Goal: Find specific page/section: Find specific page/section

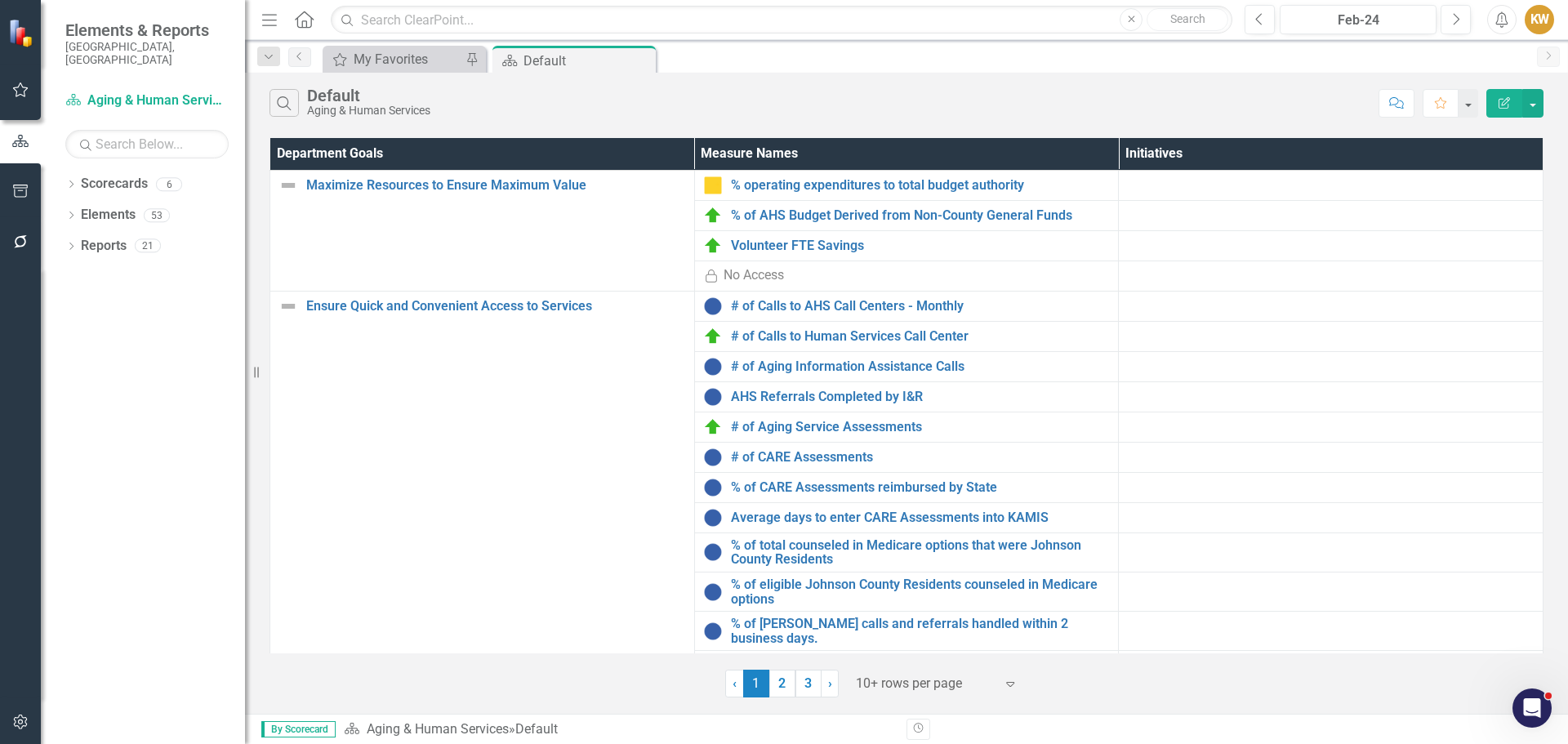
click at [812, 682] on link "3" at bounding box center [809, 684] width 26 height 28
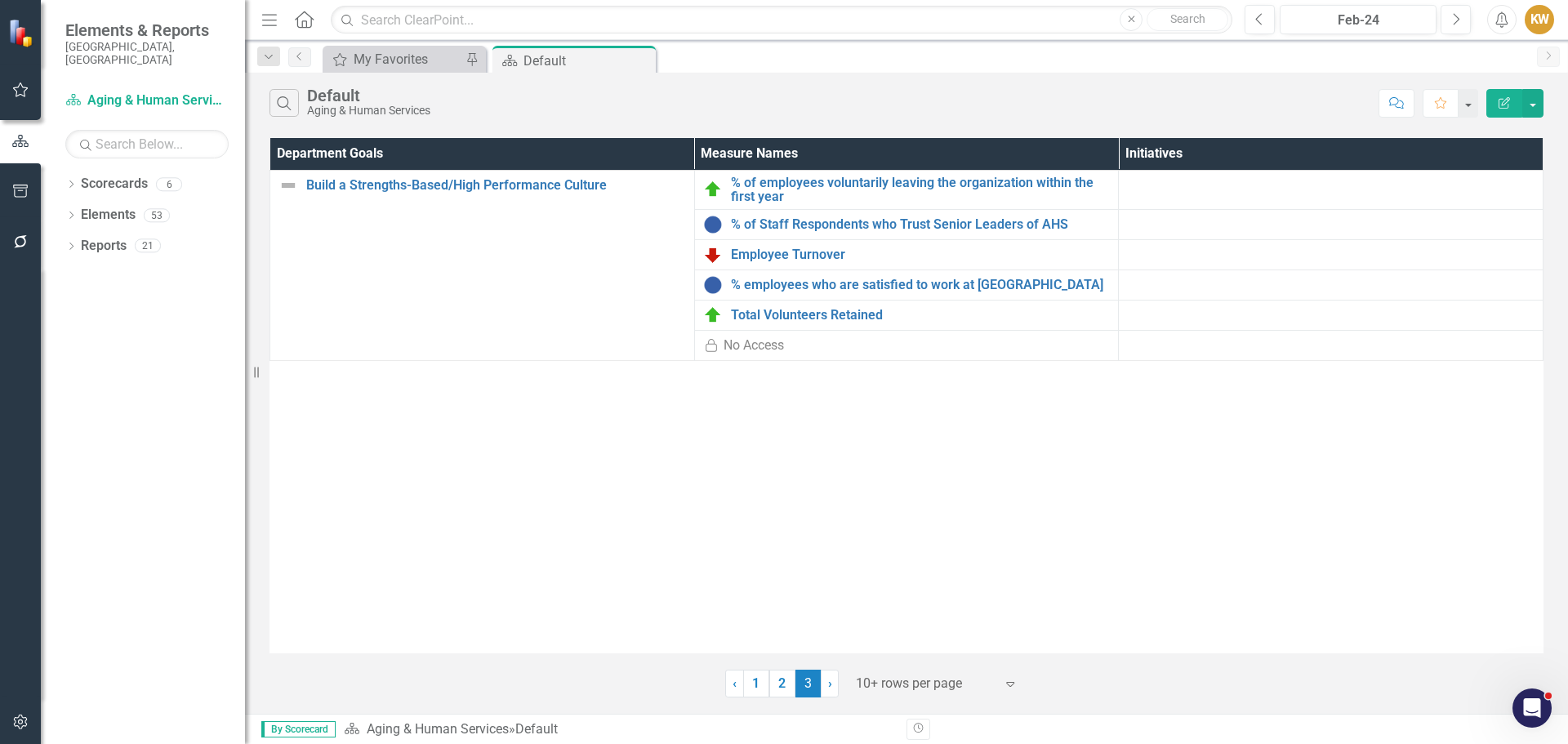
click at [779, 689] on link "2" at bounding box center [782, 684] width 26 height 28
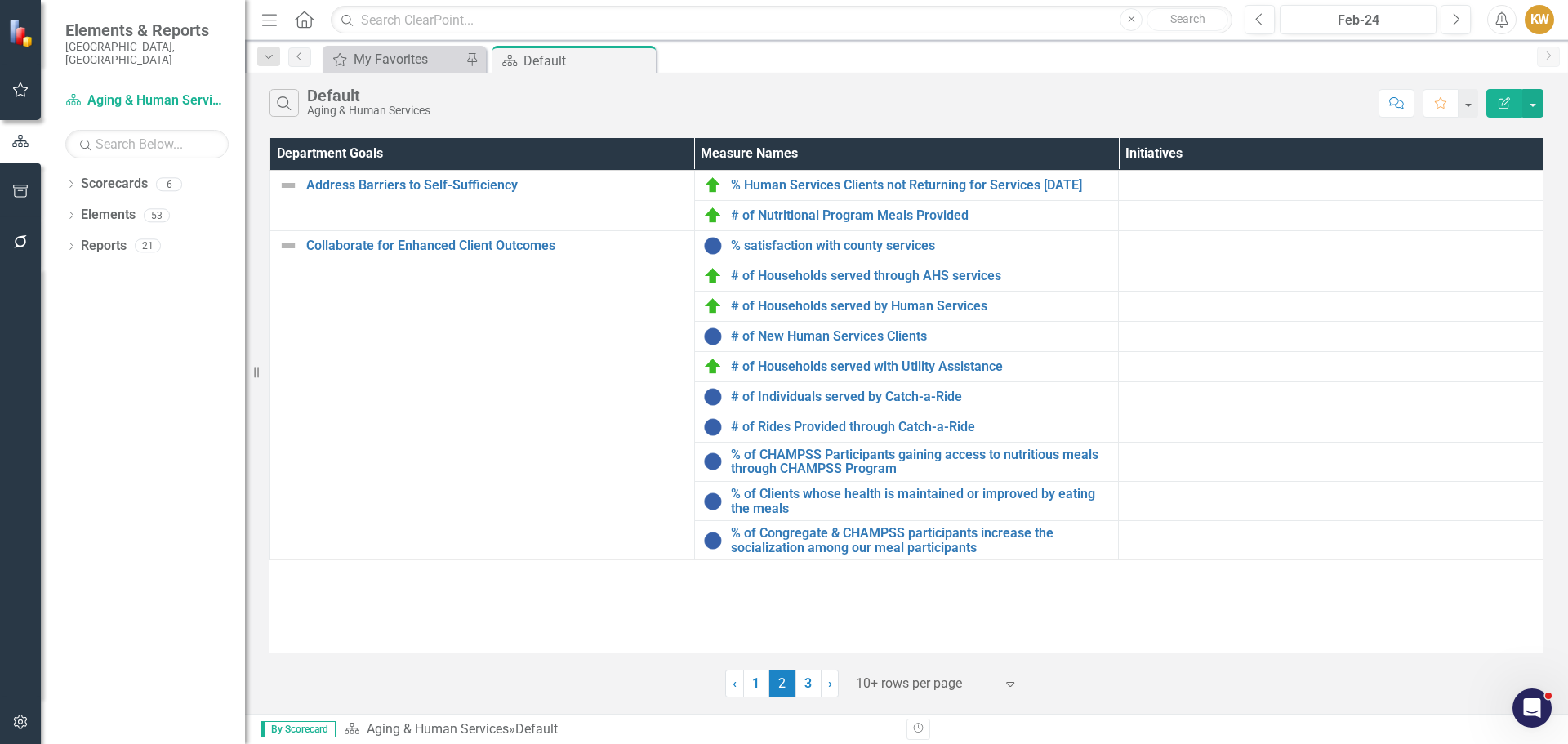
click at [752, 684] on link "1" at bounding box center [757, 684] width 26 height 28
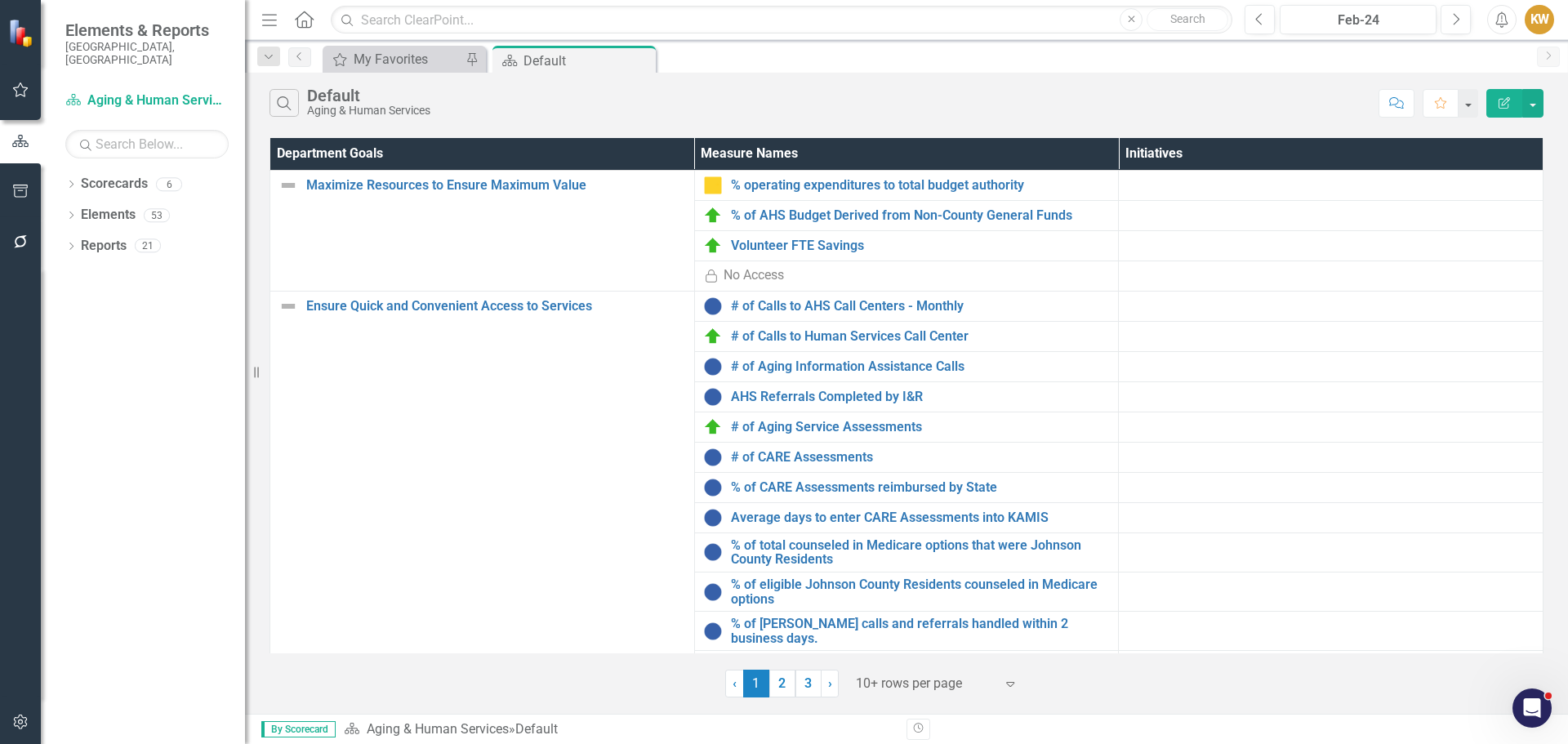
scroll to position [31, 0]
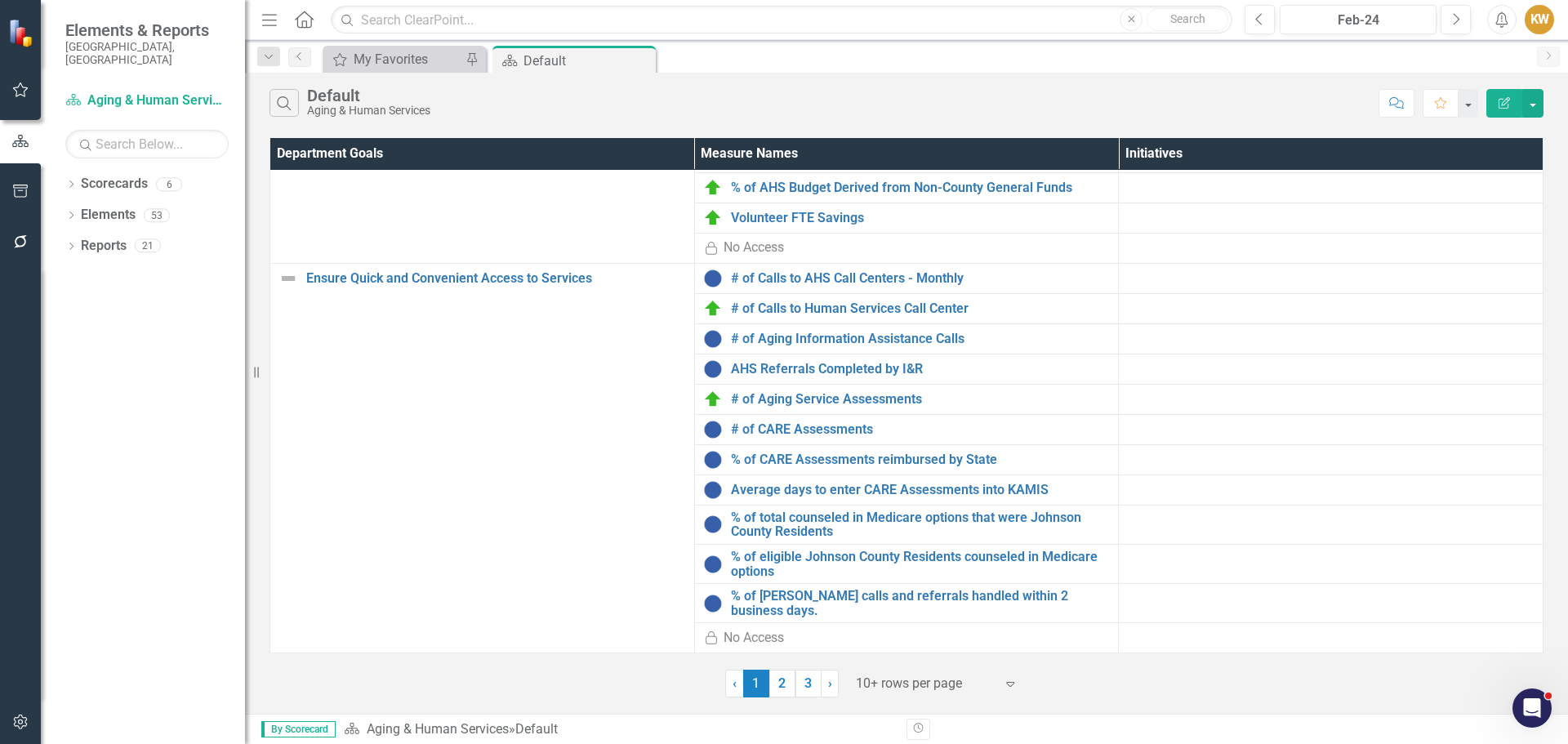
click at [829, 687] on span "›" at bounding box center [829, 683] width 4 height 16
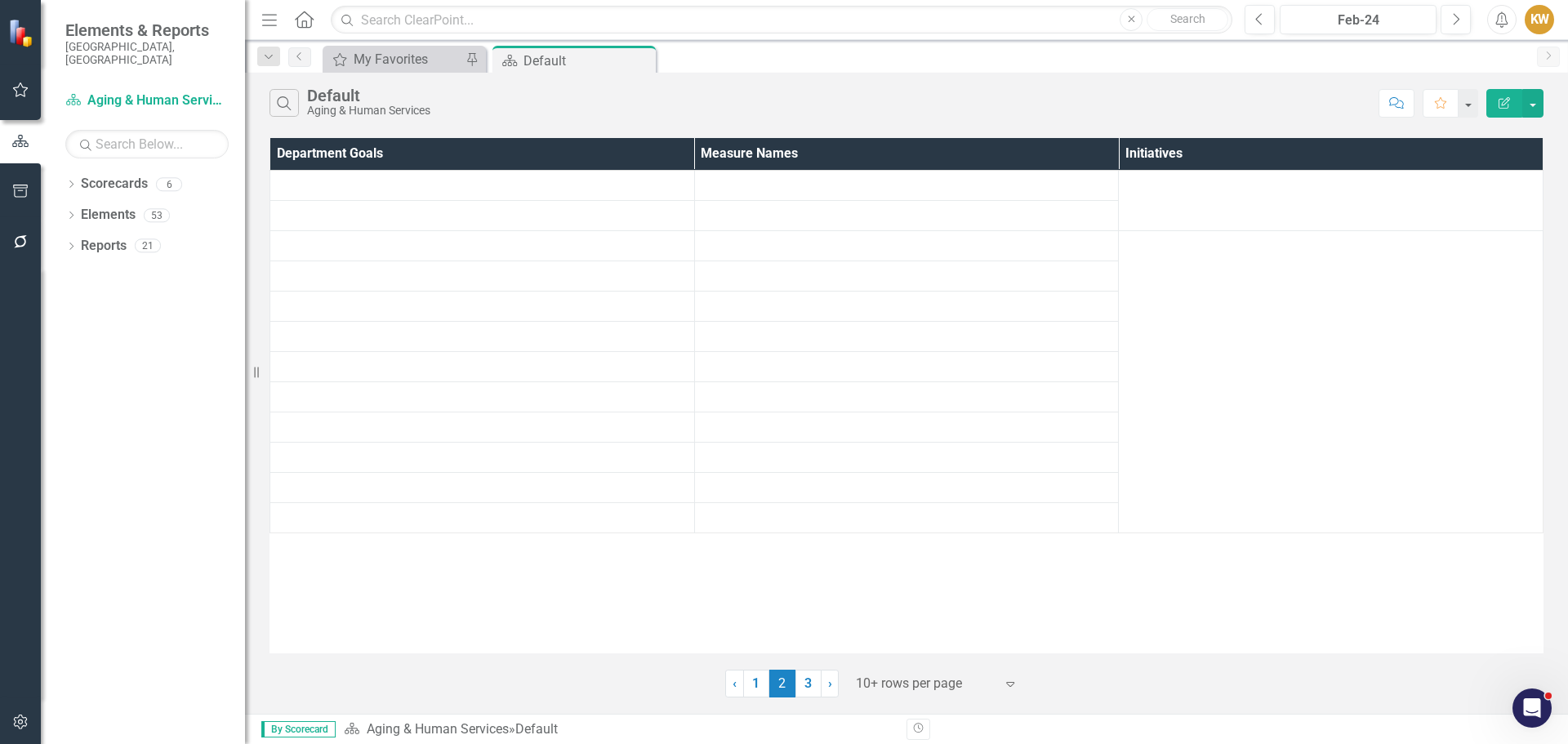
scroll to position [0, 0]
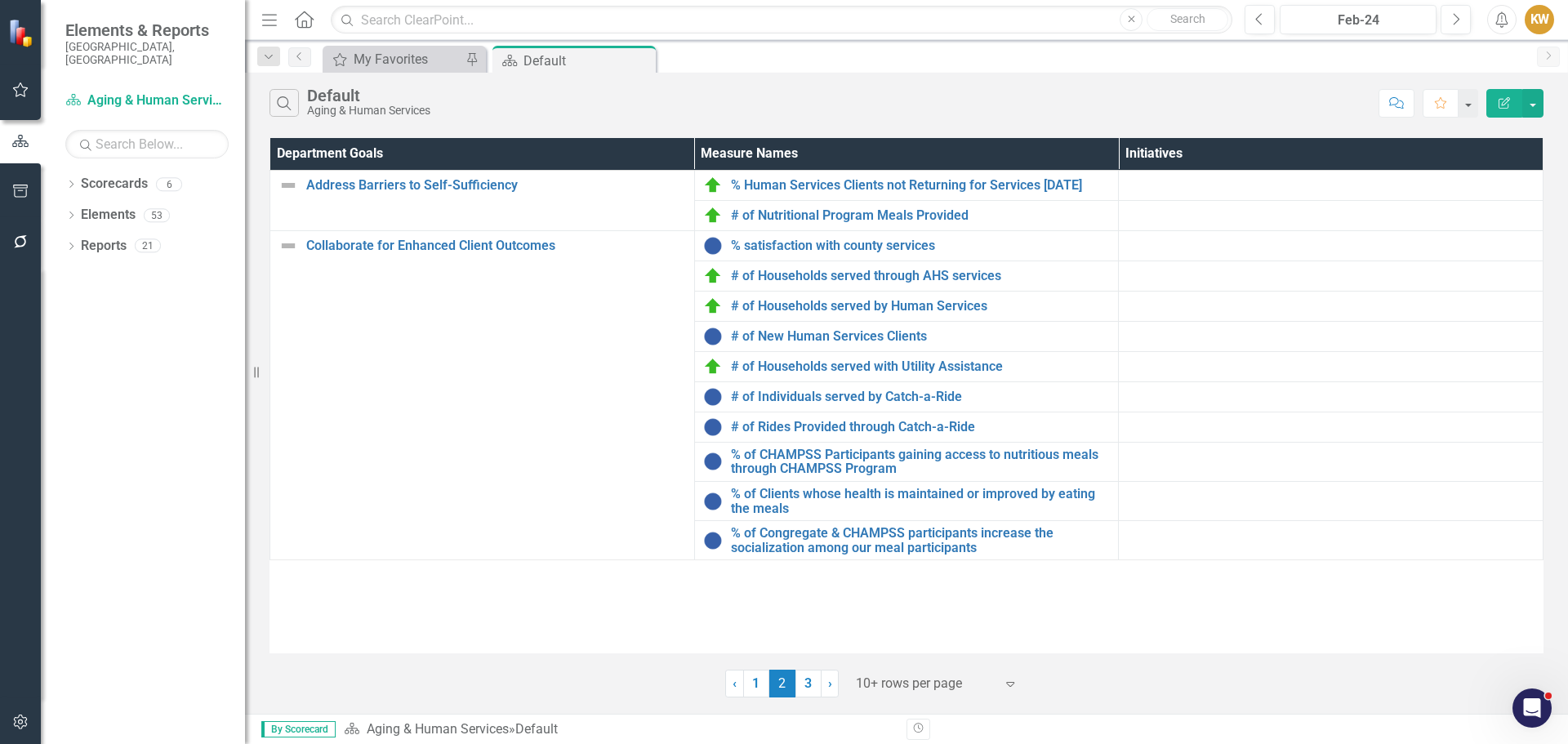
click at [829, 687] on span "›" at bounding box center [829, 683] width 4 height 16
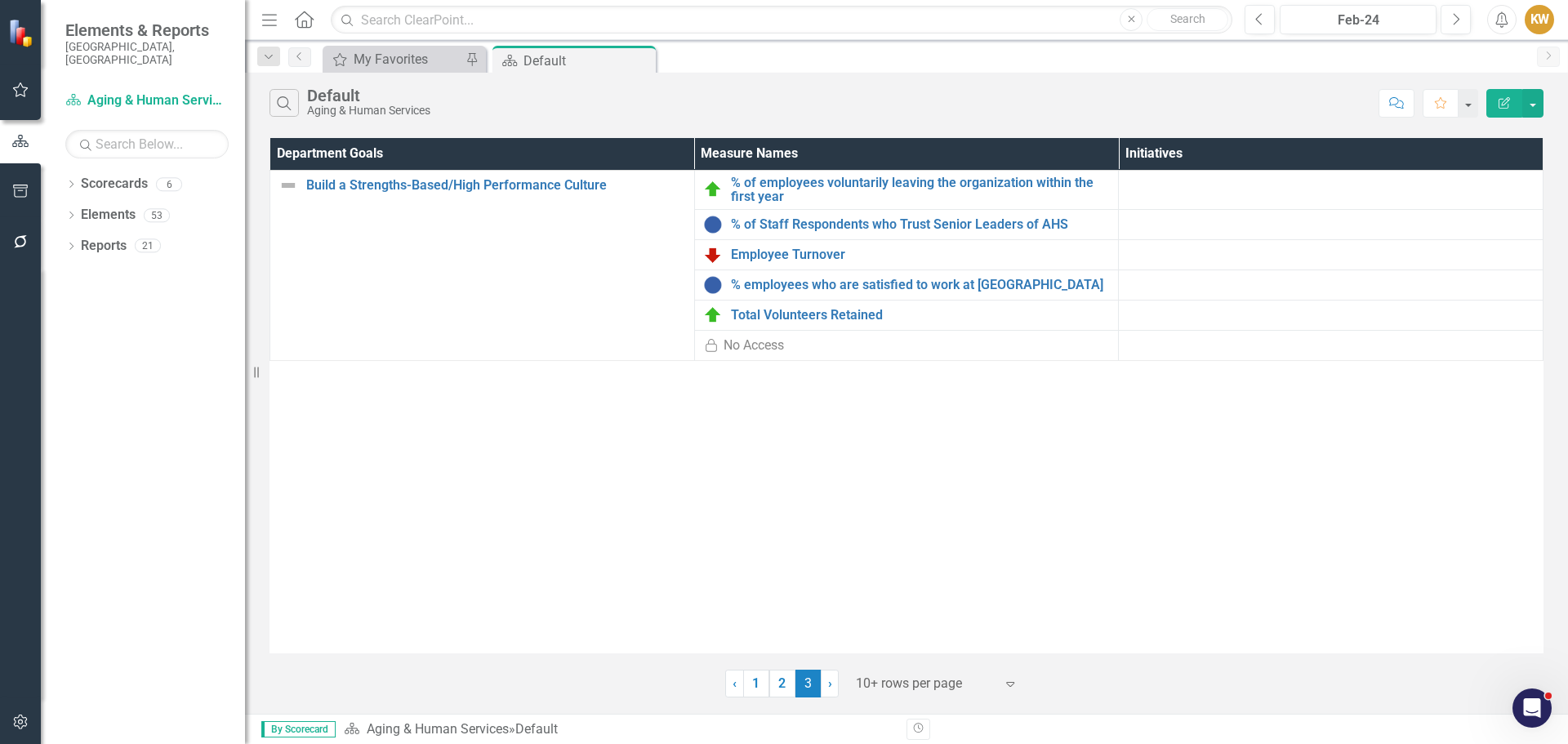
click at [788, 682] on link "2" at bounding box center [782, 684] width 26 height 28
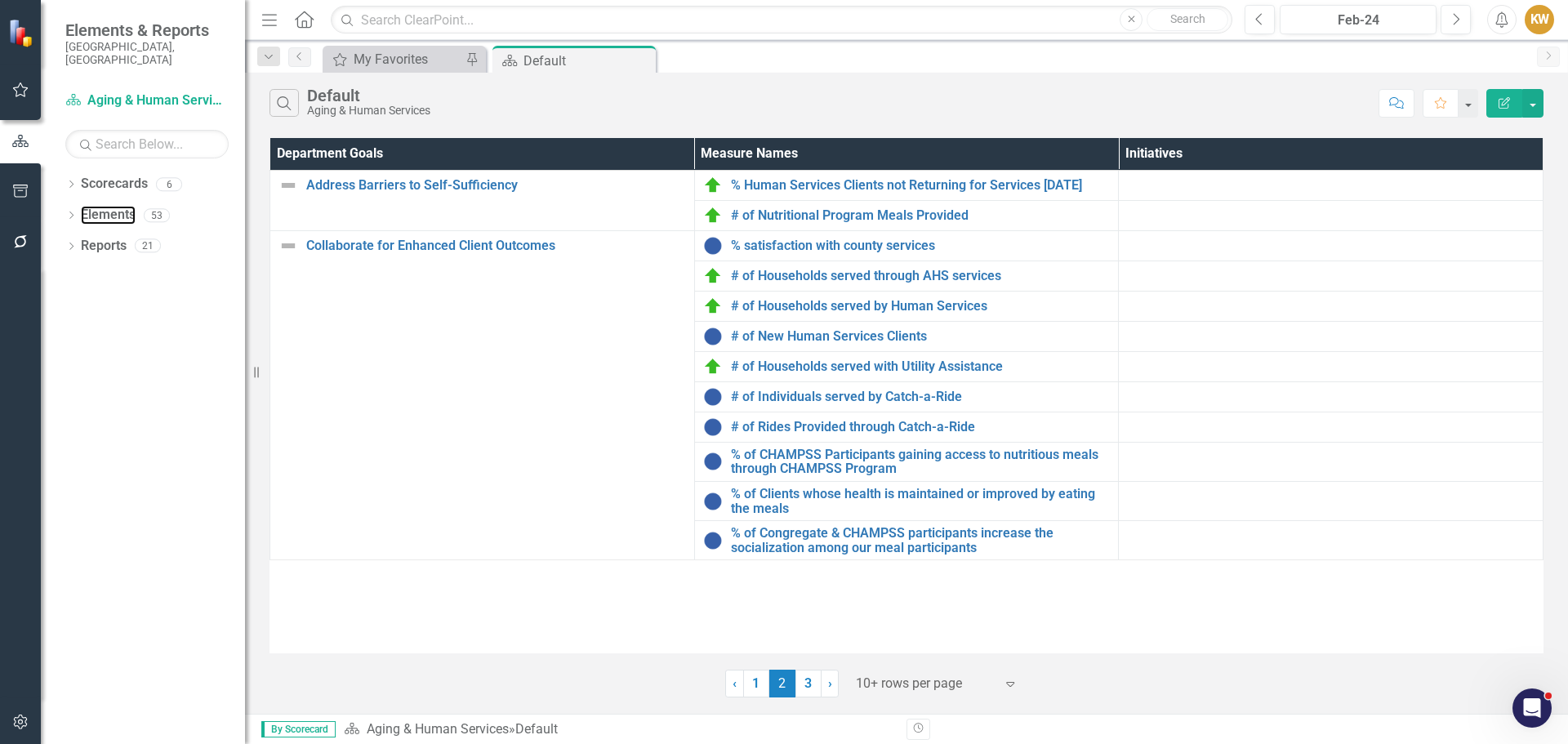
click at [115, 206] on link "Elements" at bounding box center [108, 215] width 55 height 19
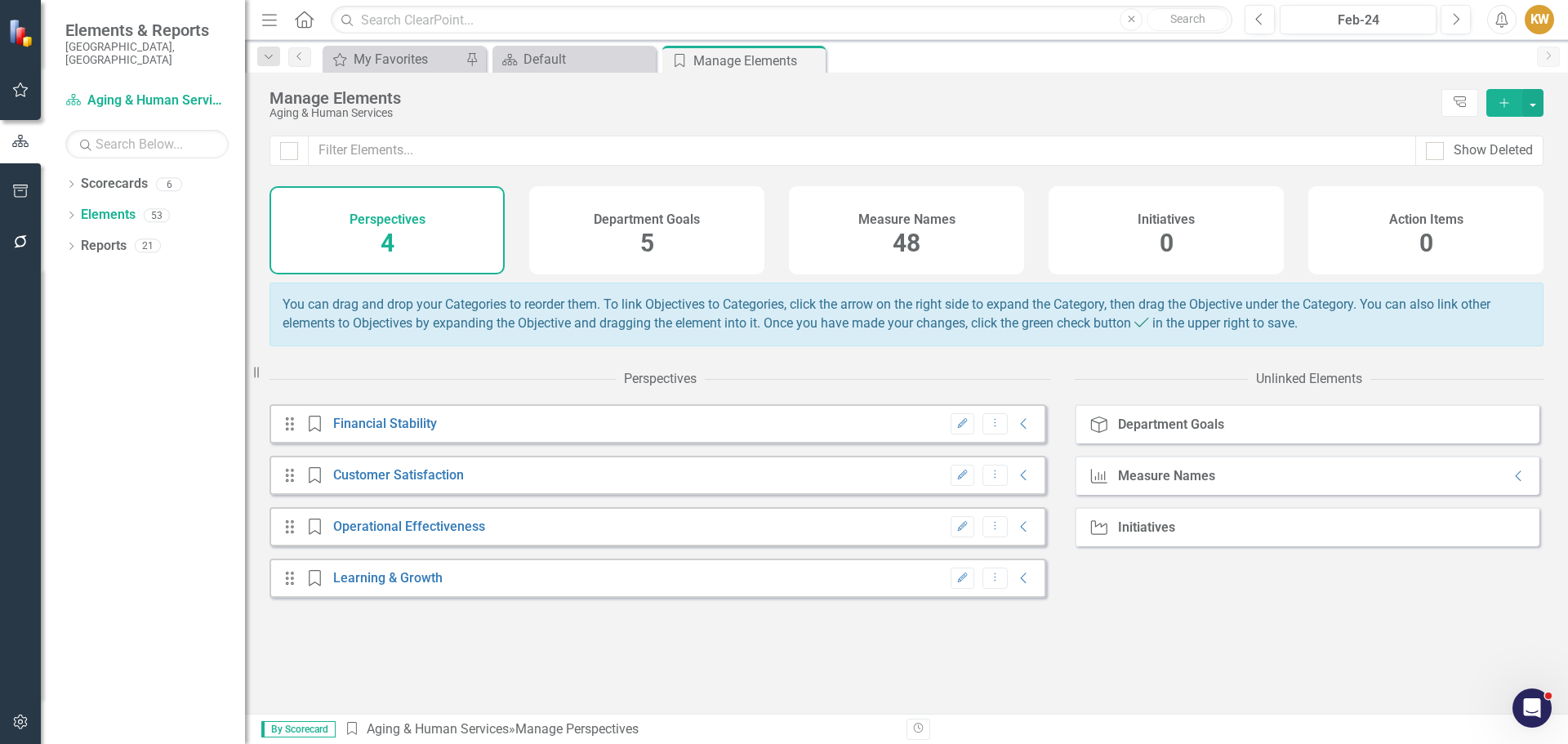
click at [900, 217] on h4 "Measure Names" at bounding box center [907, 220] width 98 height 15
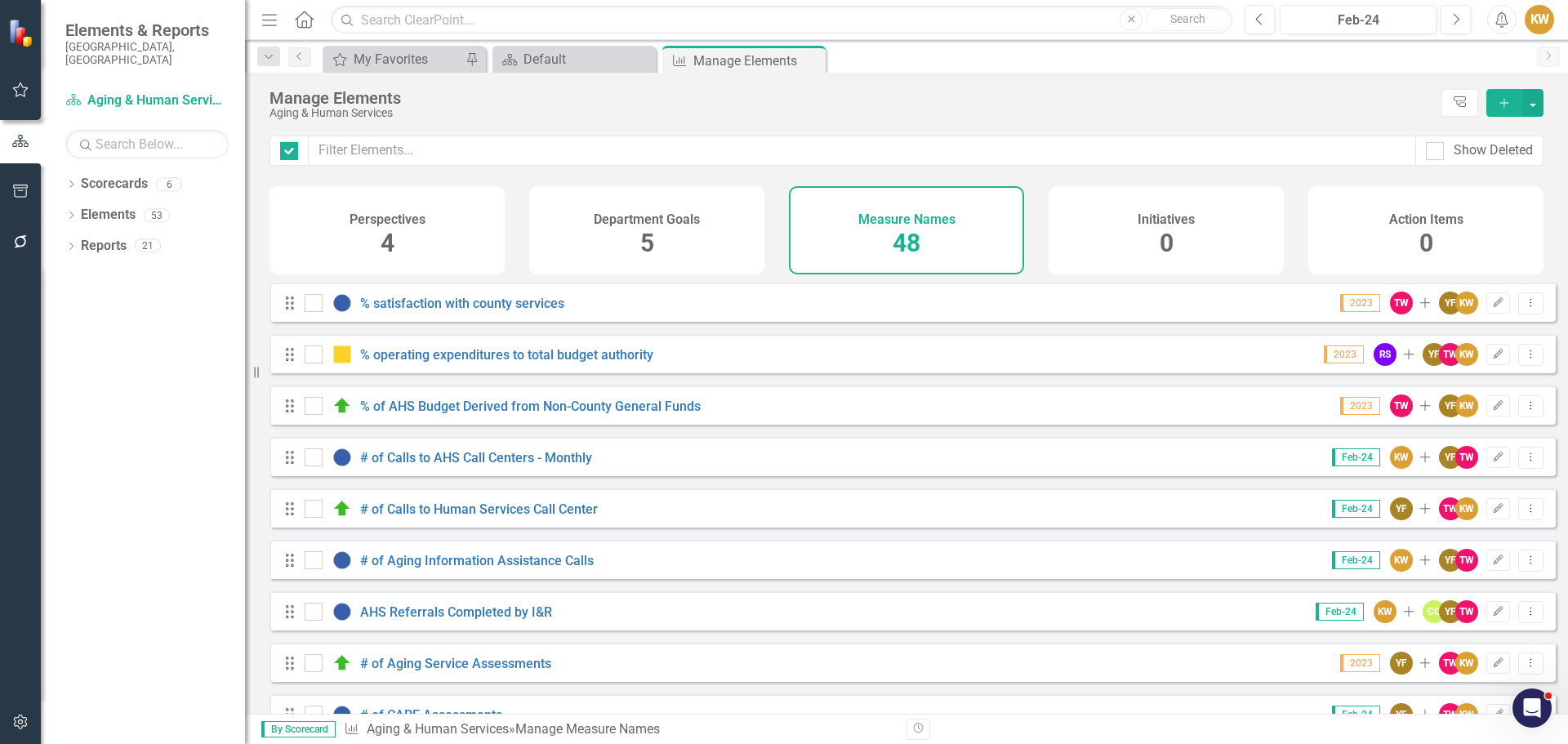
checkbox input "false"
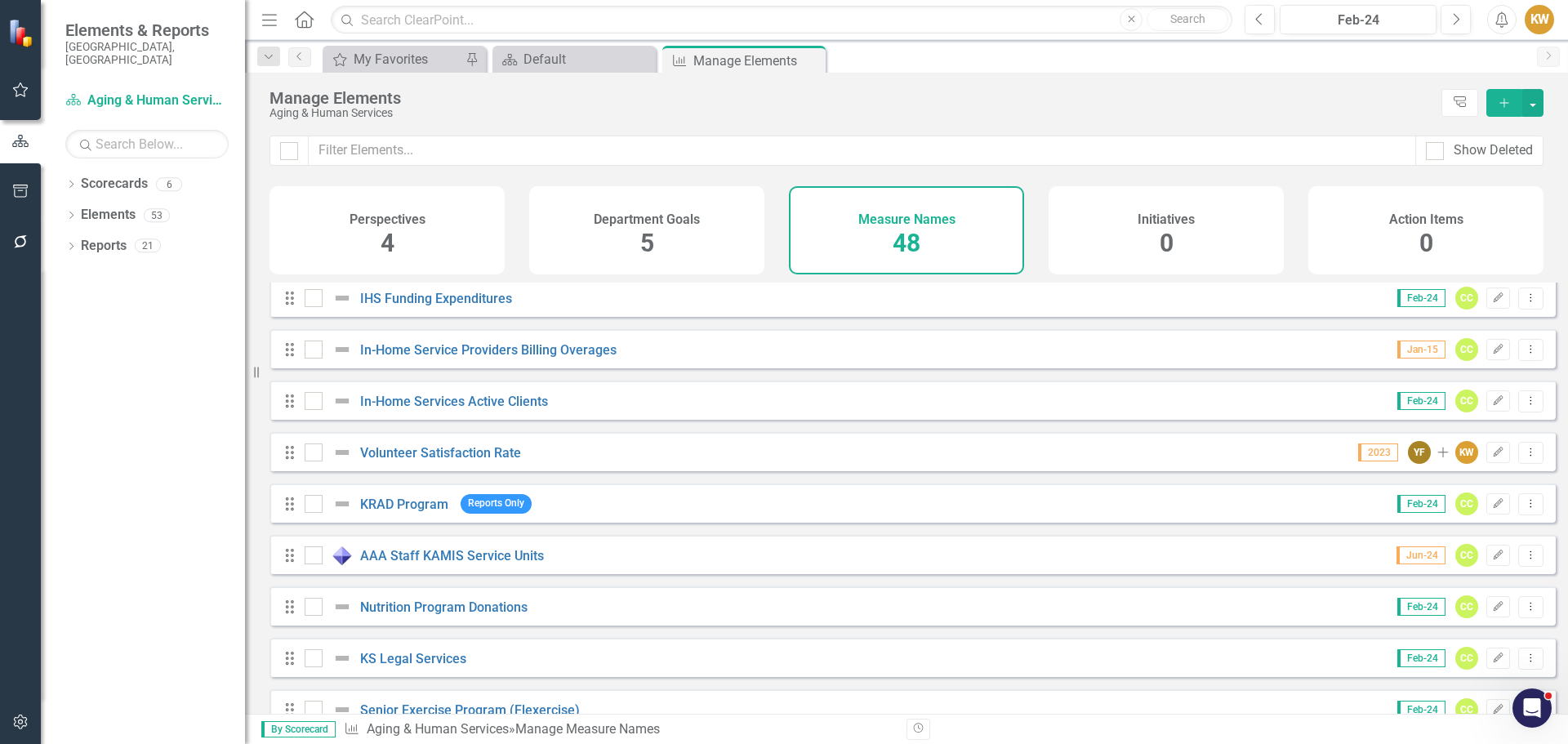
scroll to position [2050, 0]
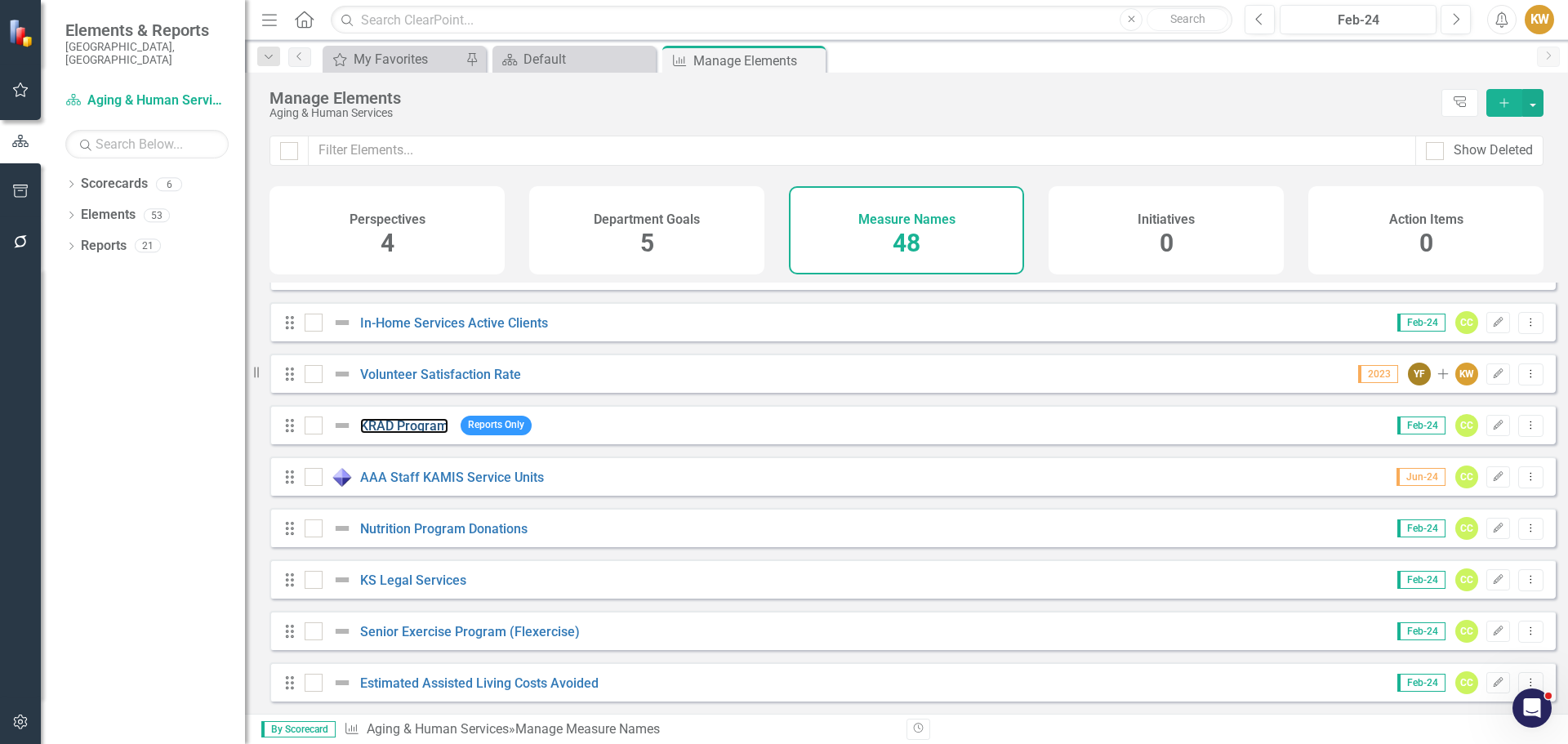
click at [417, 429] on link "KRAD Program" at bounding box center [404, 426] width 88 height 16
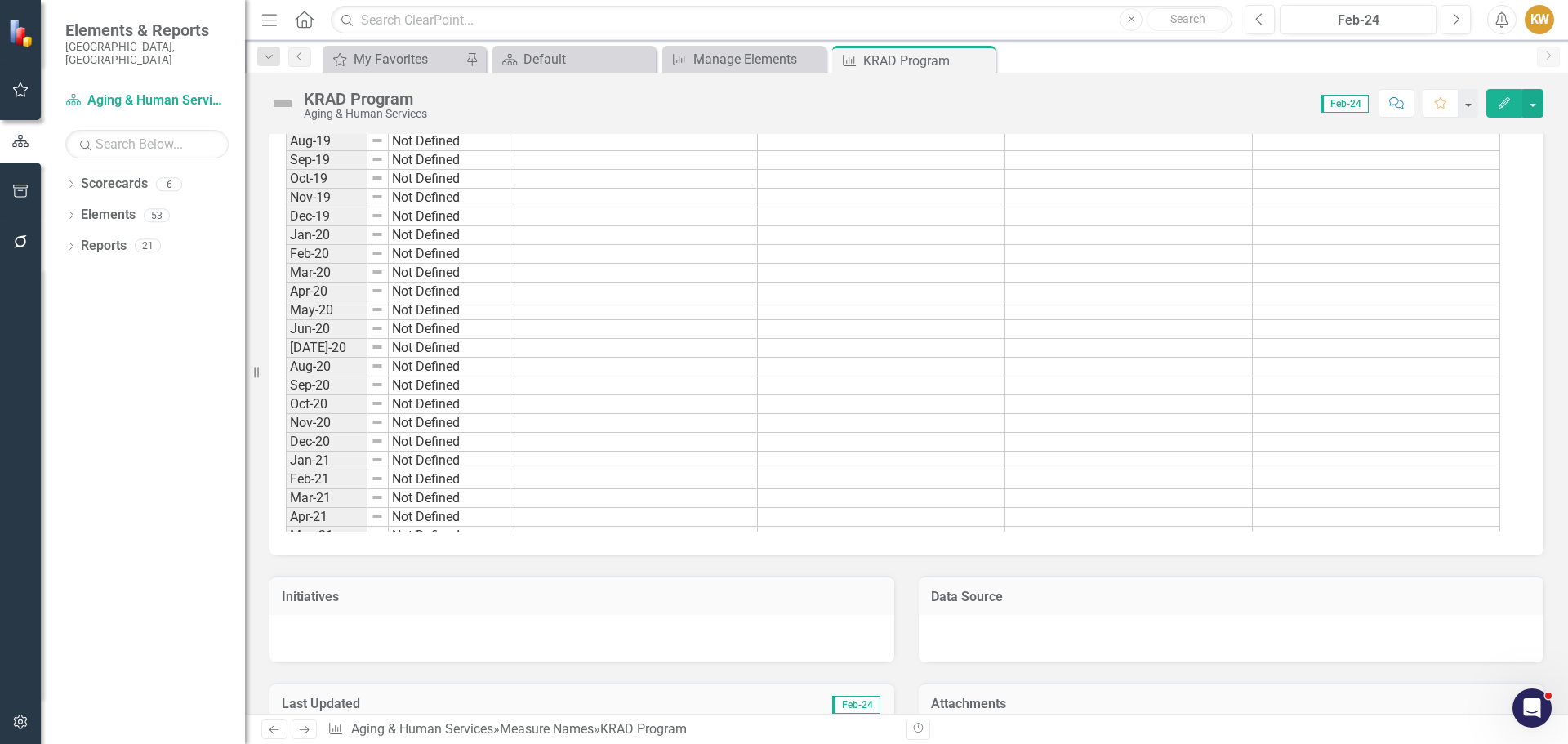
scroll to position [549, 0]
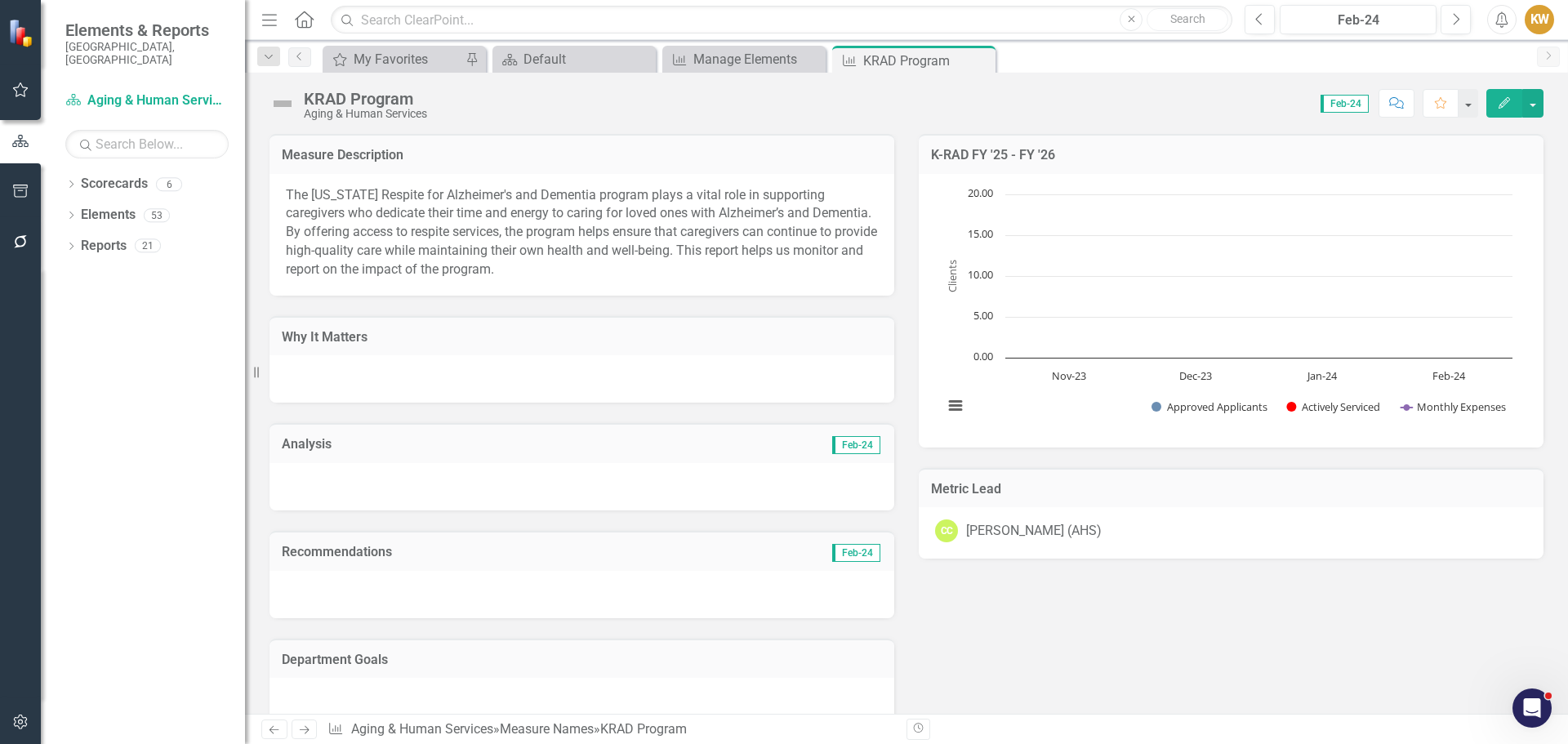
click at [0, 0] on icon at bounding box center [0, 0] width 0 height 0
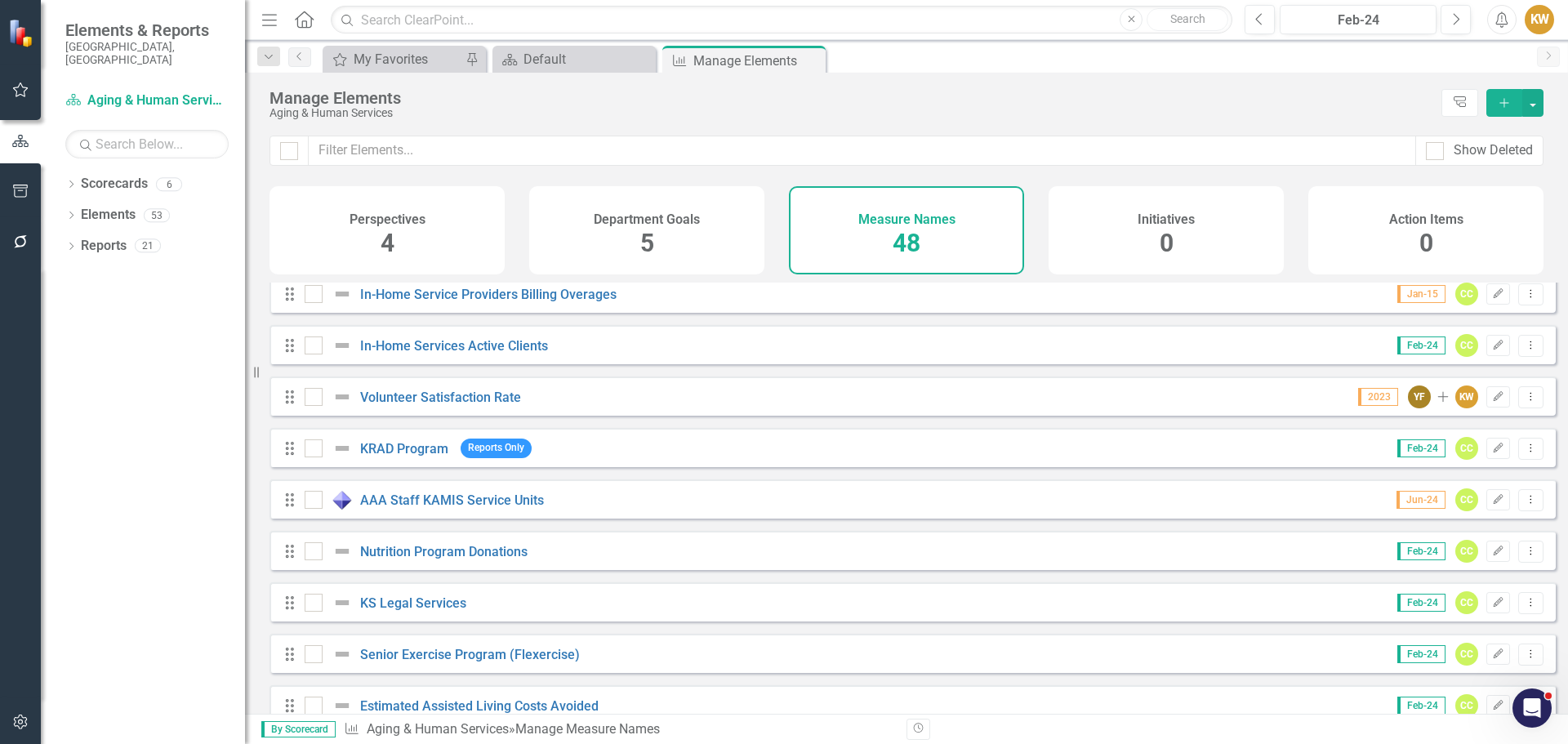
scroll to position [2050, 0]
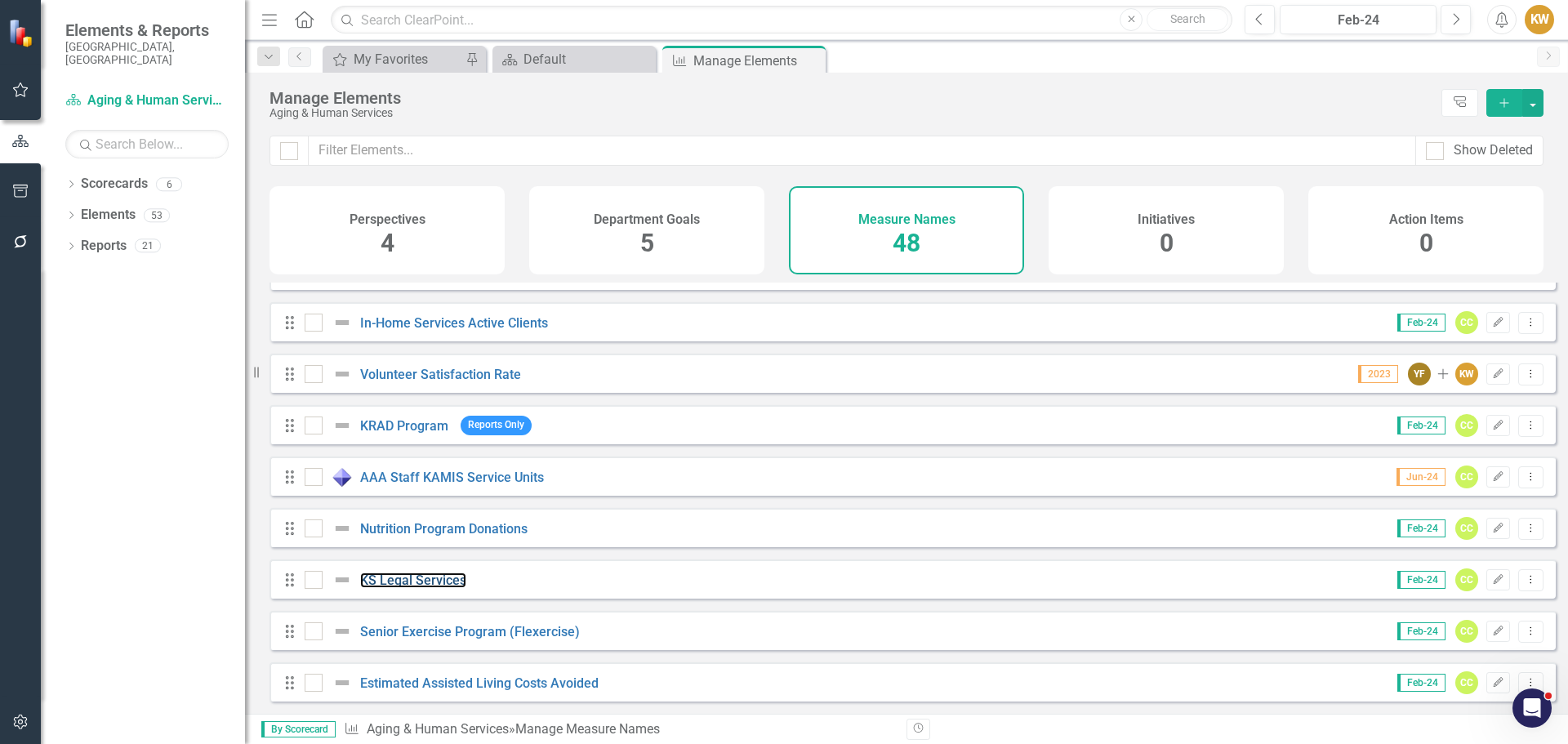
click at [444, 576] on link "KS Legal Services" at bounding box center [414, 579] width 106 height 16
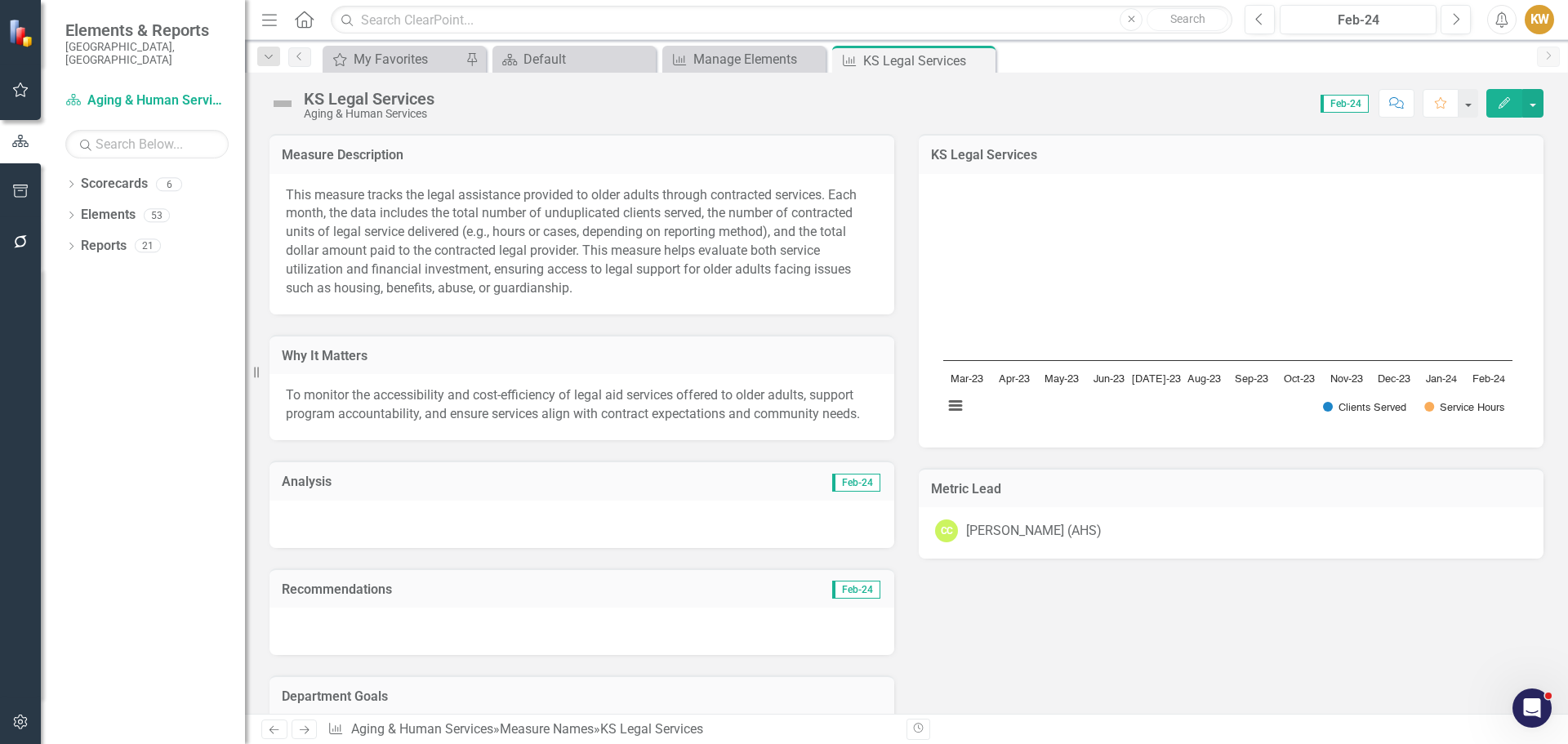
click at [0, 0] on icon "Close" at bounding box center [0, 0] width 0 height 0
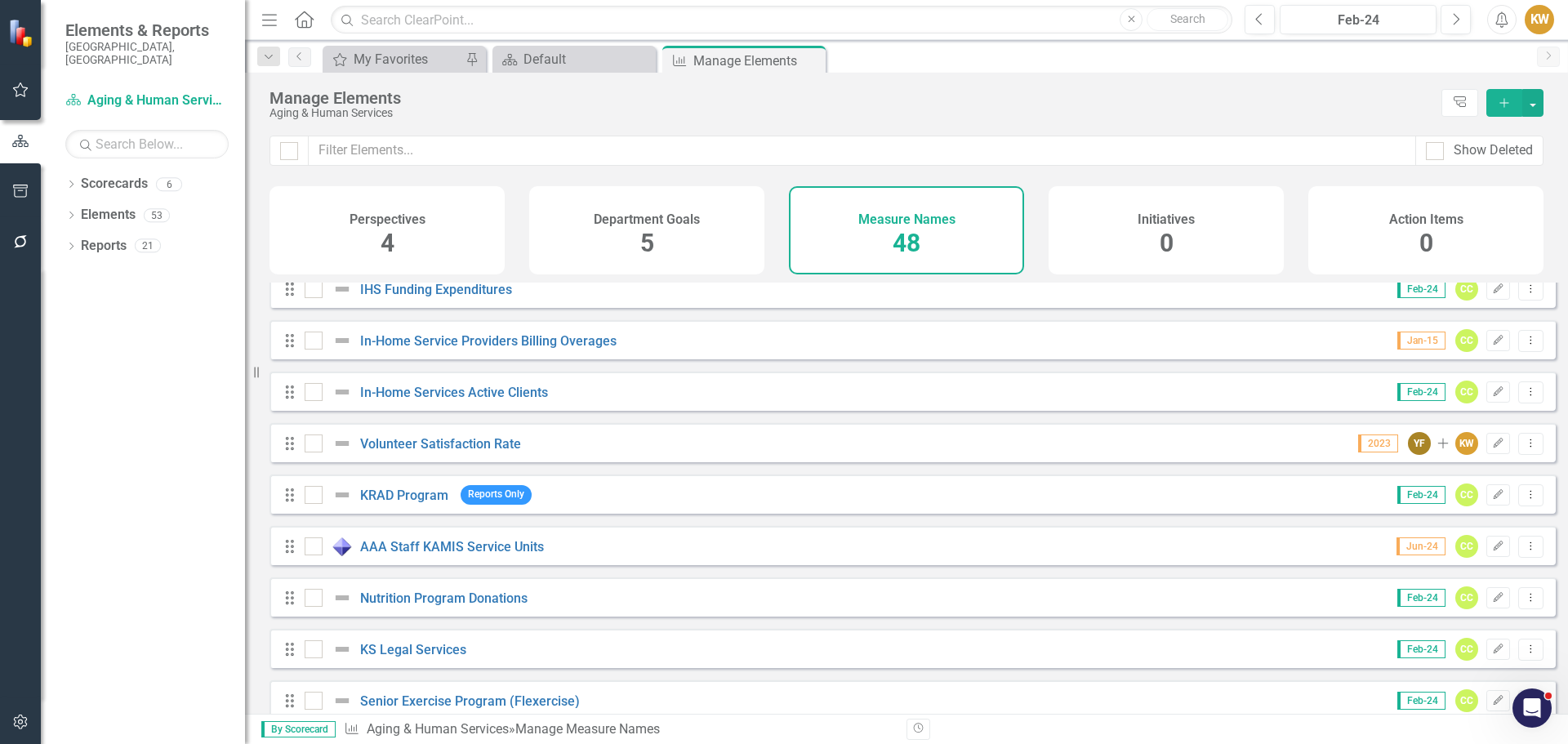
scroll to position [2050, 0]
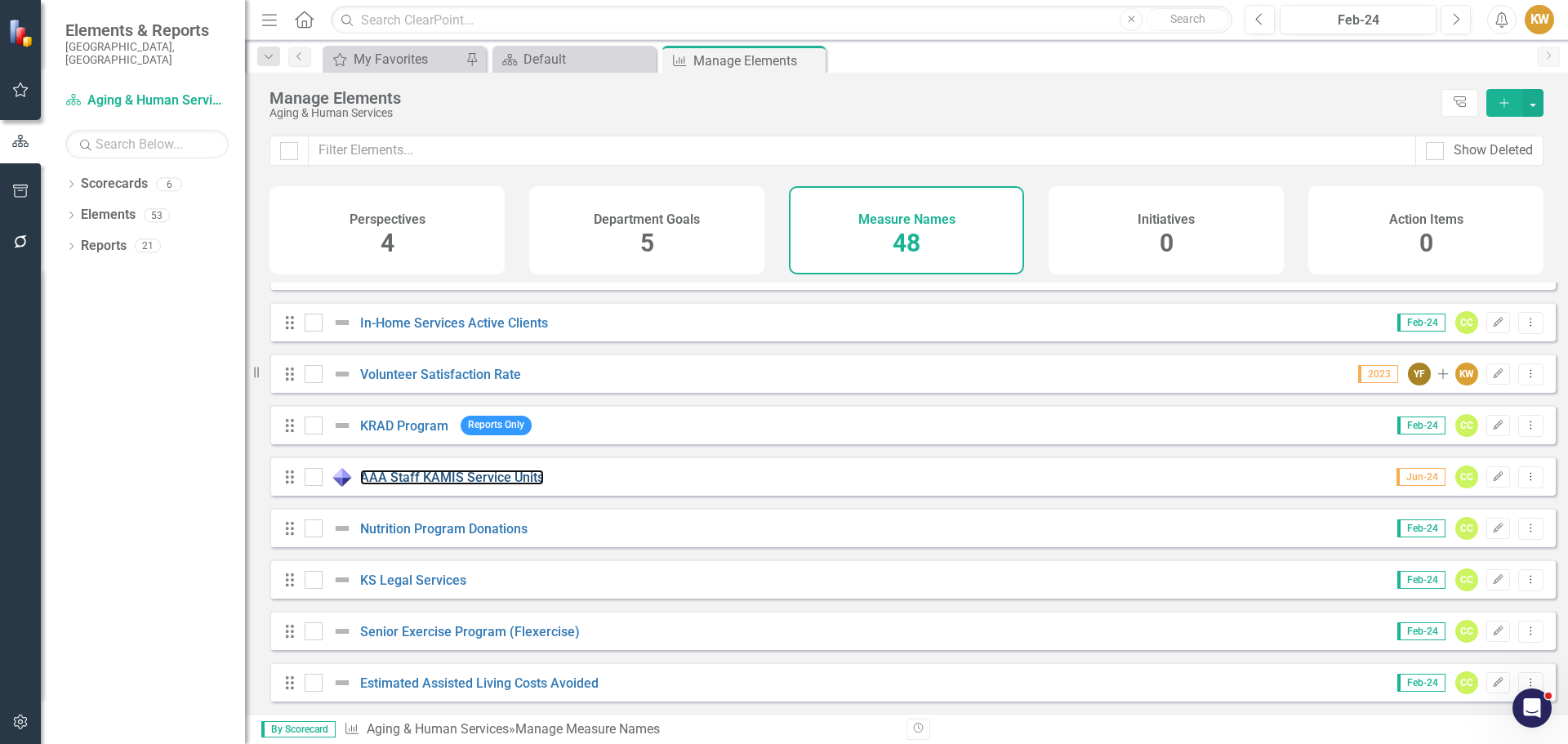
click at [517, 477] on link "AAA Staff KAMIS Service Units" at bounding box center [452, 477] width 184 height 16
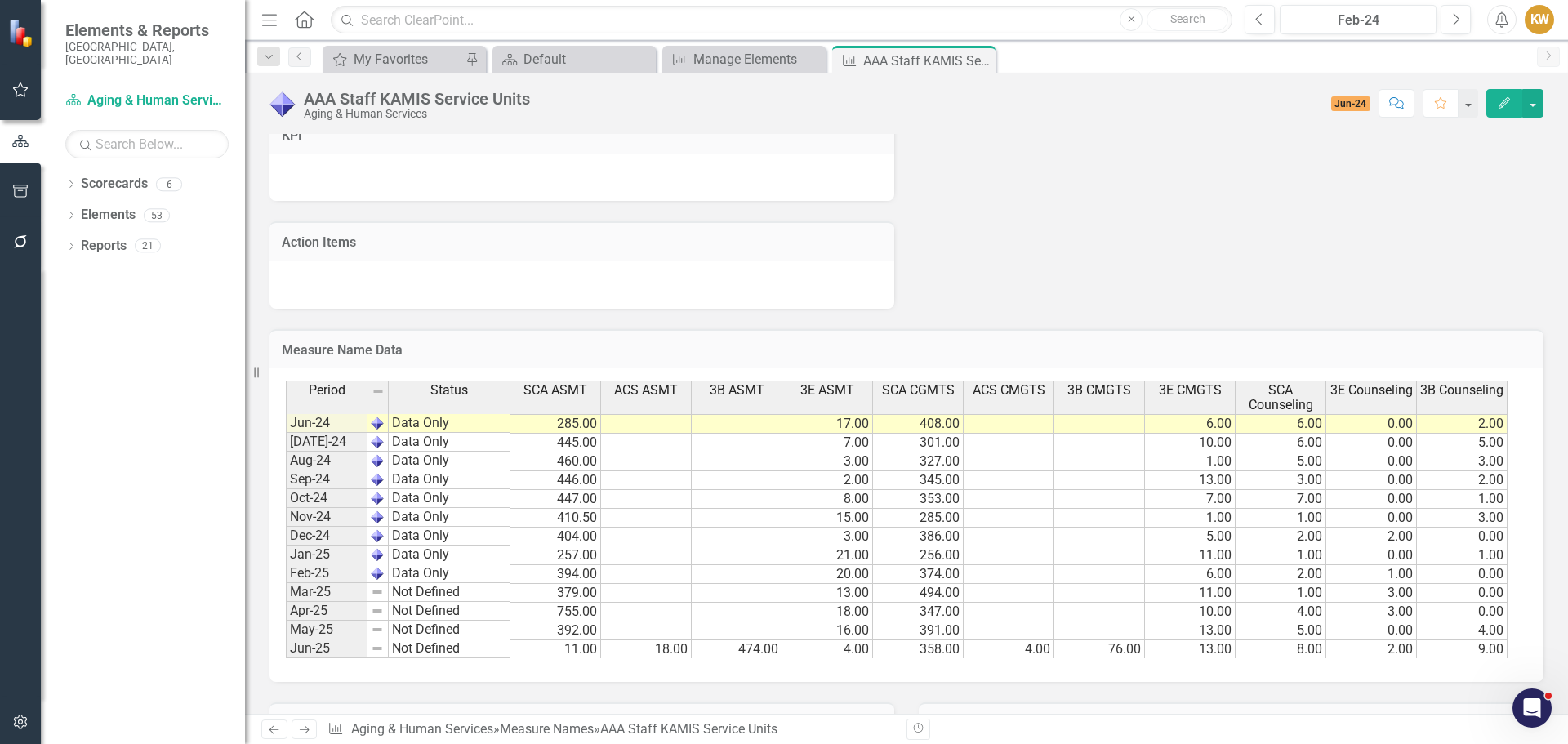
scroll to position [898, 0]
